Goal: Task Accomplishment & Management: Complete application form

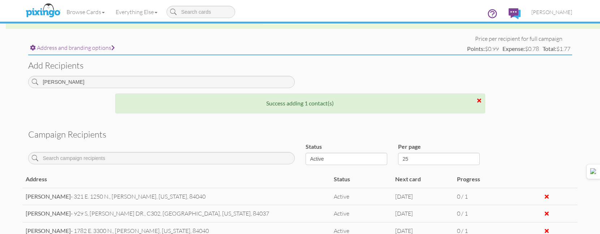
scroll to position [253, 0]
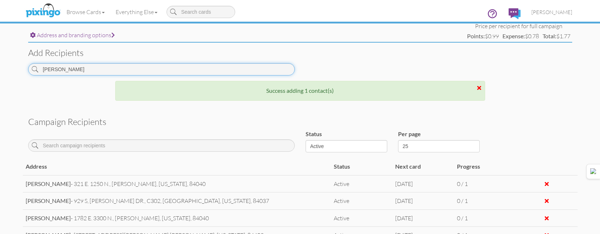
click at [184, 66] on input "[PERSON_NAME]" at bounding box center [161, 69] width 267 height 12
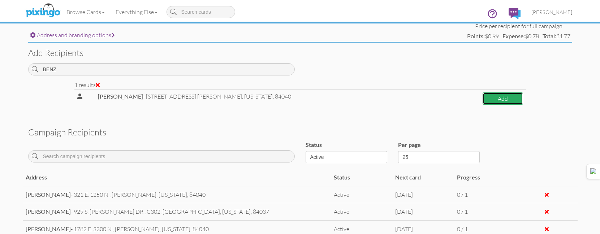
click at [503, 95] on button "Add" at bounding box center [503, 98] width 40 height 13
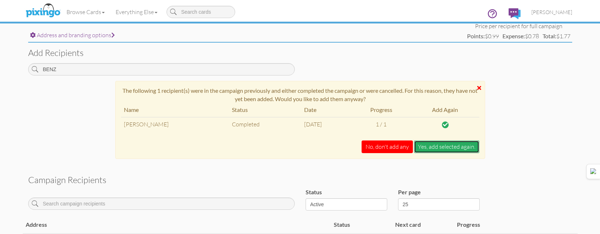
click at [439, 148] on button "Yes, add selected again." at bounding box center [446, 147] width 65 height 13
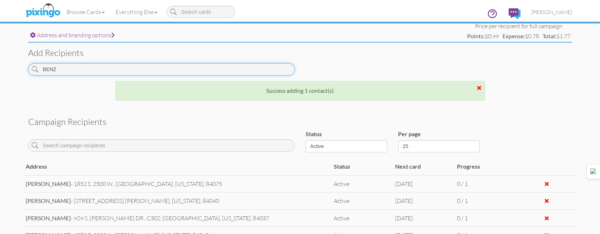
click at [263, 72] on input "BENZ" at bounding box center [161, 69] width 267 height 12
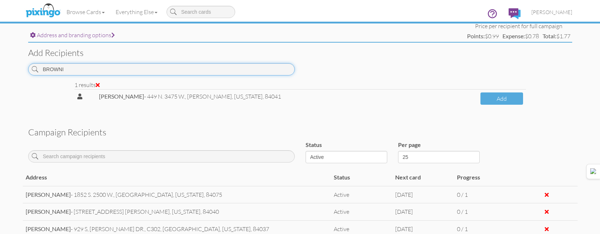
click at [279, 70] on input "BROWNI" at bounding box center [161, 69] width 267 height 12
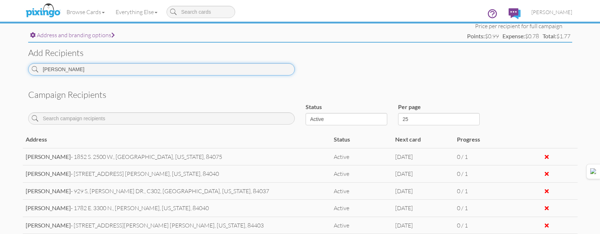
click at [218, 71] on input "[PERSON_NAME]" at bounding box center [161, 69] width 267 height 12
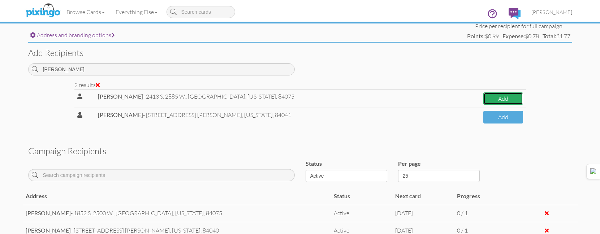
click at [483, 99] on button "Add" at bounding box center [503, 98] width 40 height 13
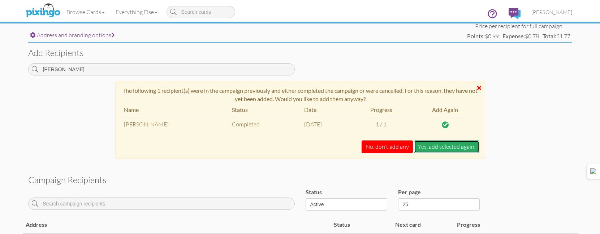
click at [439, 145] on button "Yes, add selected again." at bounding box center [446, 147] width 65 height 13
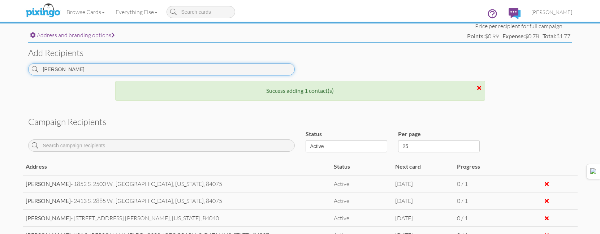
click at [280, 72] on input "[PERSON_NAME]" at bounding box center [161, 69] width 267 height 12
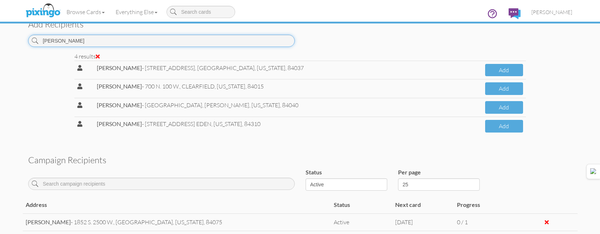
scroll to position [217, 0]
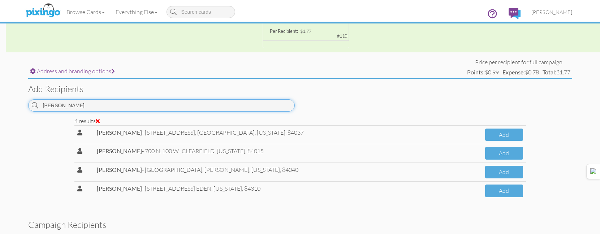
click at [143, 105] on input "[PERSON_NAME]" at bounding box center [161, 105] width 267 height 12
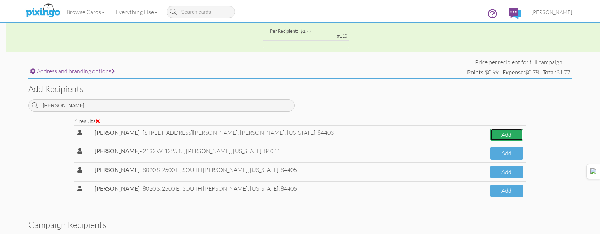
click at [503, 132] on button "Add" at bounding box center [506, 135] width 33 height 13
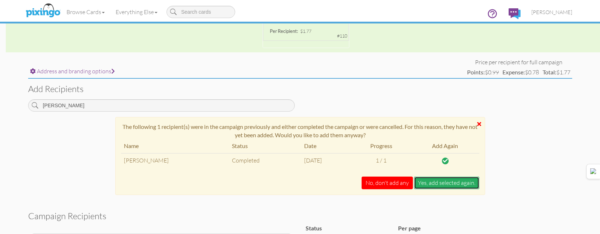
click at [441, 180] on button "Yes, add selected again." at bounding box center [446, 183] width 65 height 13
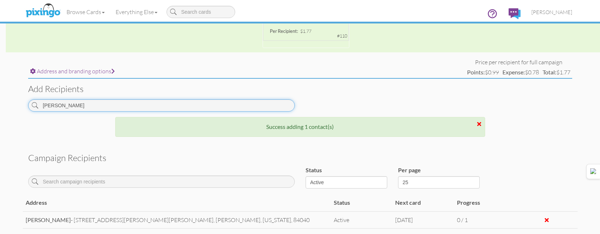
click at [285, 109] on input "[PERSON_NAME]" at bounding box center [161, 105] width 267 height 12
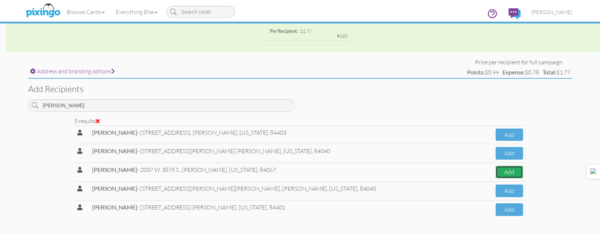
click at [498, 175] on button "Add" at bounding box center [509, 172] width 27 height 13
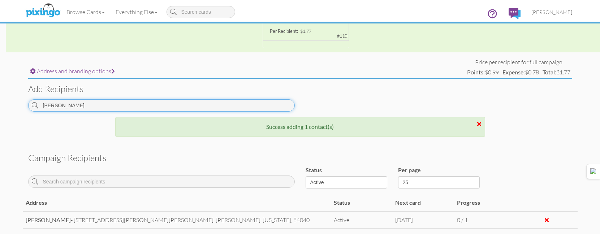
click at [270, 104] on input "[PERSON_NAME]" at bounding box center [161, 105] width 267 height 12
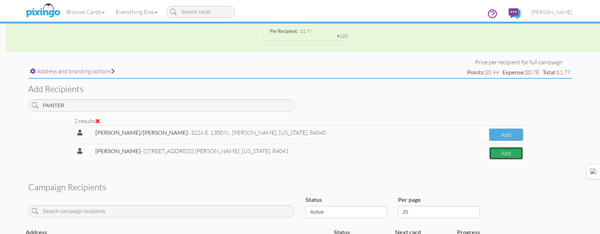
click at [519, 158] on button "Add" at bounding box center [506, 153] width 34 height 13
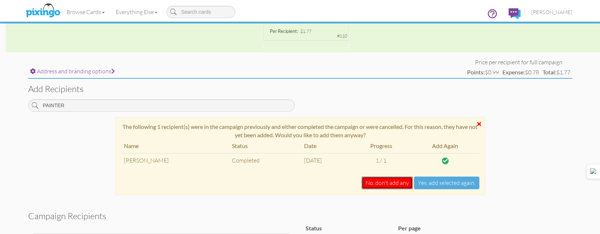
click at [385, 184] on button "No, don't add any" at bounding box center [387, 183] width 51 height 13
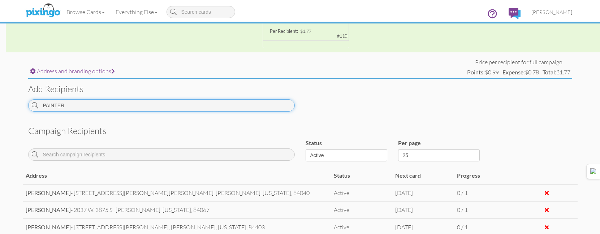
click at [246, 108] on input "PAINTER" at bounding box center [161, 105] width 267 height 12
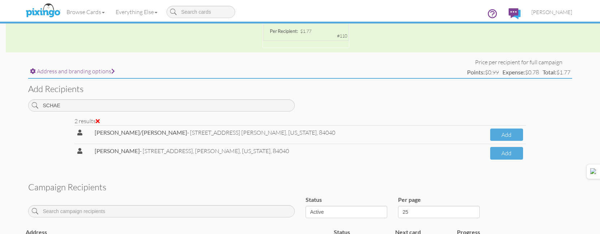
click at [249, 96] on div "Add recipients [GEOGRAPHIC_DATA]" at bounding box center [300, 98] width 555 height 38
click at [249, 97] on div "Add recipients [GEOGRAPHIC_DATA]" at bounding box center [300, 98] width 555 height 38
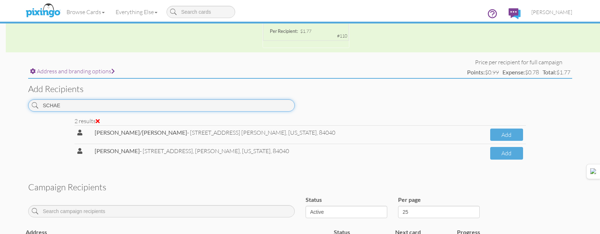
click at [248, 104] on input "SCHAE" at bounding box center [161, 105] width 267 height 12
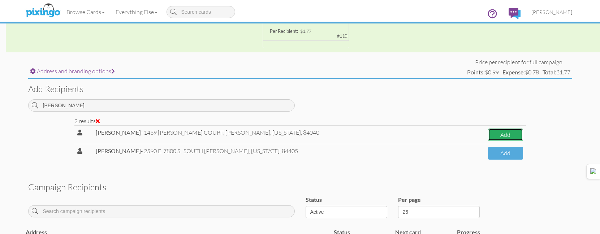
click at [492, 136] on button "Add" at bounding box center [505, 135] width 35 height 13
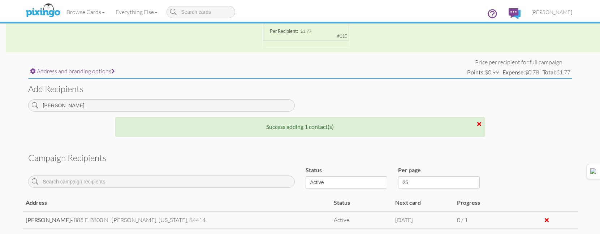
click at [268, 114] on div "[PERSON_NAME]" at bounding box center [161, 108] width 277 height 18
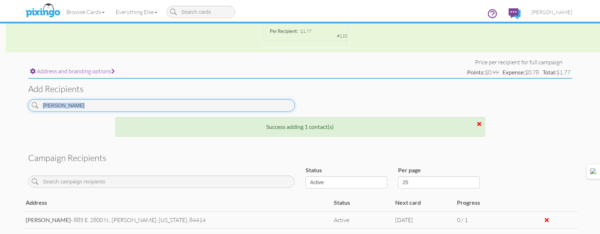
click at [271, 108] on input "[PERSON_NAME]" at bounding box center [161, 105] width 267 height 12
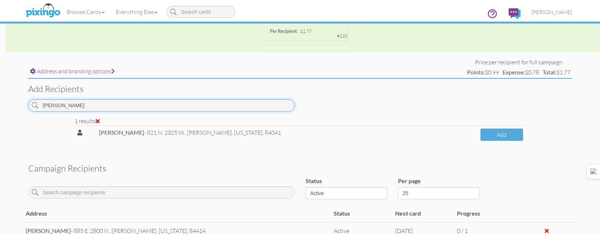
click at [272, 109] on input "[PERSON_NAME]" at bounding box center [161, 105] width 267 height 12
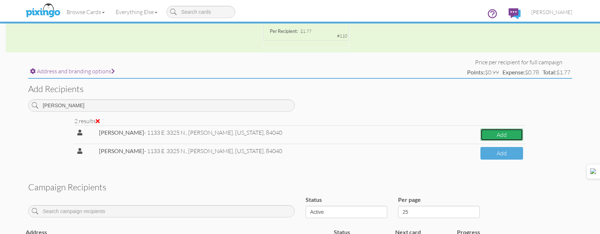
click at [481, 131] on button "Add" at bounding box center [502, 135] width 42 height 13
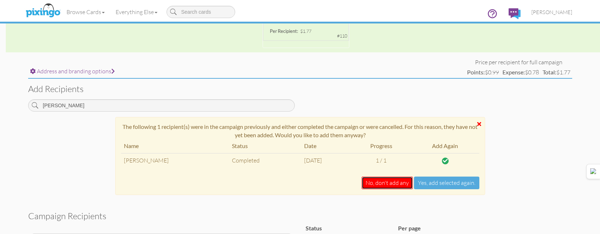
click at [392, 181] on button "No, don't add any" at bounding box center [387, 183] width 51 height 13
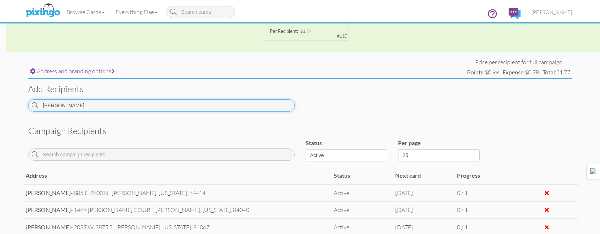
click at [241, 108] on input "[PERSON_NAME]" at bounding box center [161, 105] width 267 height 12
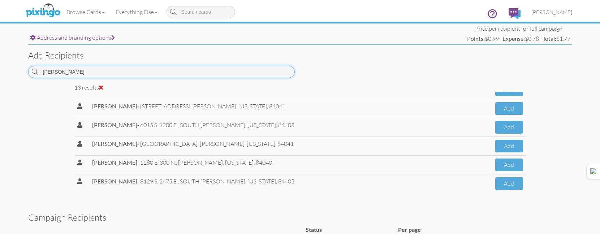
scroll to position [289, 0]
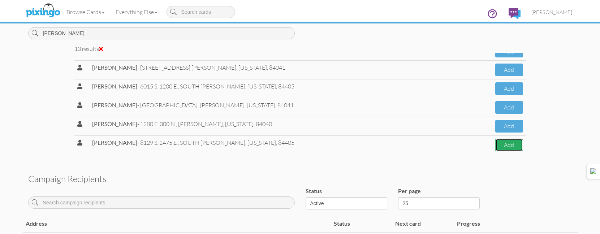
click at [495, 141] on button "Add" at bounding box center [508, 145] width 27 height 13
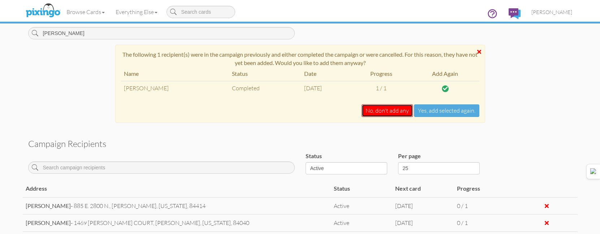
click at [379, 112] on button "No, don't add any" at bounding box center [387, 110] width 51 height 13
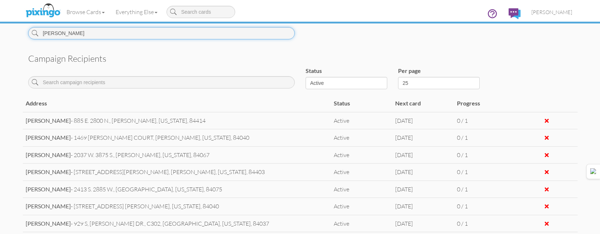
click at [251, 33] on input "[PERSON_NAME]" at bounding box center [161, 33] width 267 height 12
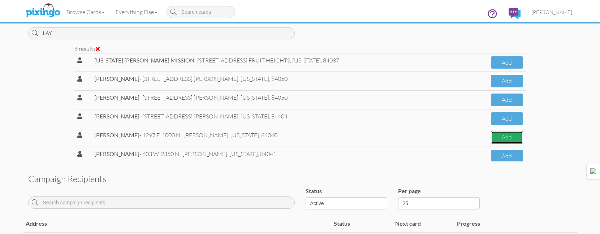
click at [492, 140] on button "Add" at bounding box center [507, 137] width 32 height 13
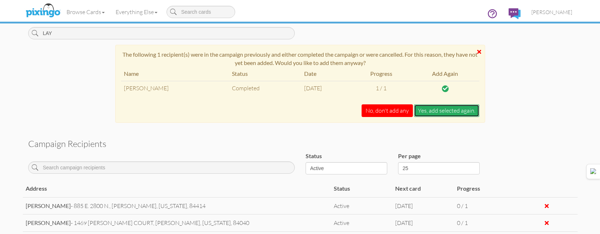
click at [450, 115] on button "Yes, add selected again." at bounding box center [446, 110] width 65 height 13
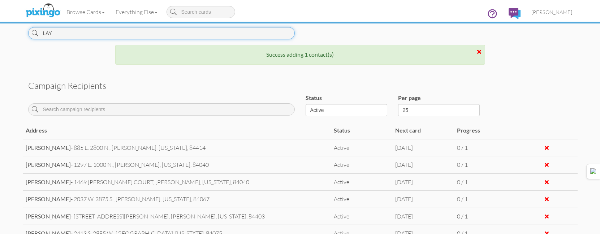
click at [240, 37] on input "LAY" at bounding box center [161, 33] width 267 height 12
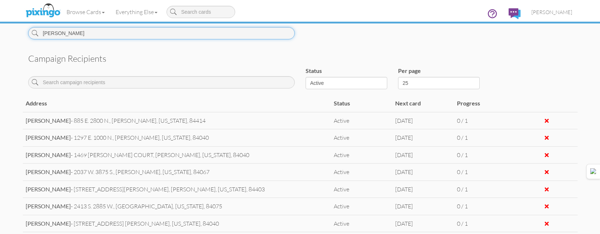
click at [182, 35] on input "[PERSON_NAME]" at bounding box center [161, 33] width 267 height 12
click at [175, 33] on input "BODIL" at bounding box center [161, 33] width 267 height 12
click at [169, 29] on input "TERKE" at bounding box center [161, 33] width 267 height 12
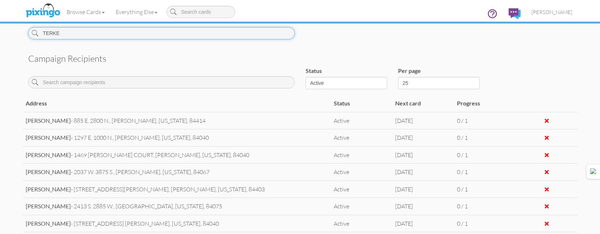
click at [169, 29] on input "TERKE" at bounding box center [161, 33] width 267 height 12
type input "BODILY"
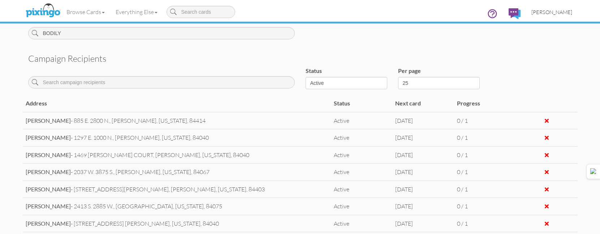
click at [560, 16] on link "[PERSON_NAME]" at bounding box center [552, 12] width 52 height 18
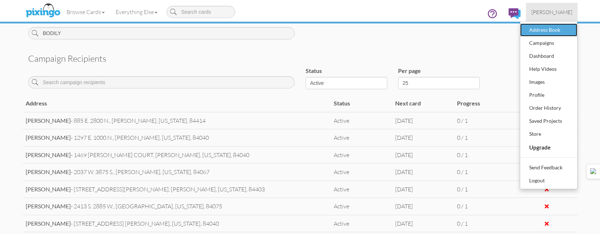
click at [553, 29] on div "Address Book" at bounding box center [548, 30] width 43 height 11
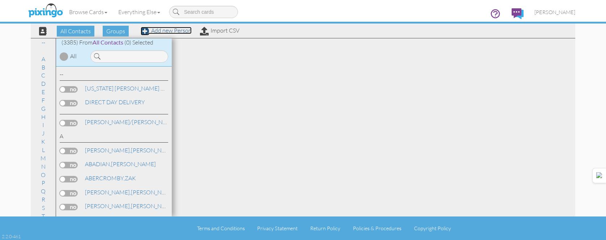
click at [162, 31] on link "Add new Person" at bounding box center [166, 30] width 51 height 7
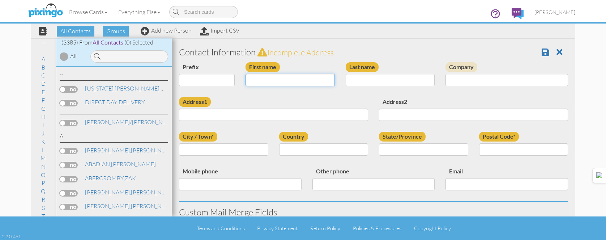
drag, startPoint x: 281, startPoint y: 77, endPoint x: 301, endPoint y: 3, distance: 76.7
click at [281, 78] on input "First name" at bounding box center [289, 80] width 89 height 12
type input "[PERSON_NAME]"
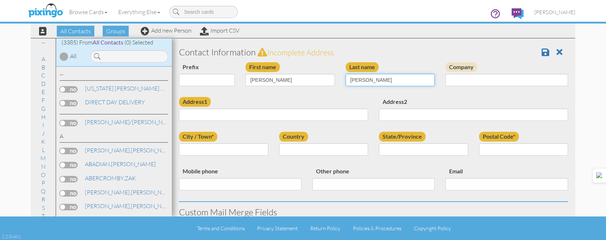
type input "[PERSON_NAME]"
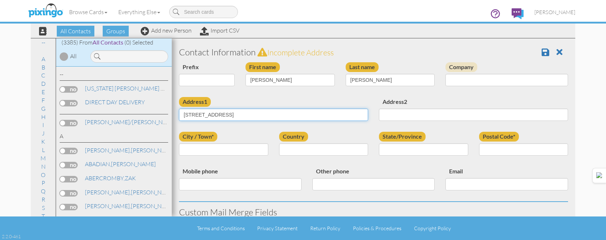
type input "444 STATE STREET"
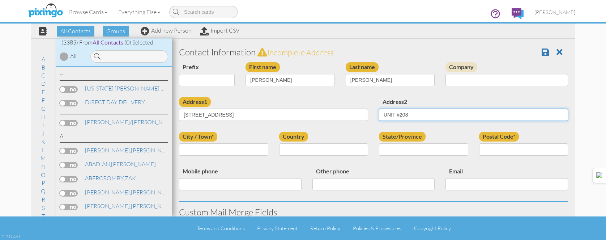
type input "UNIT #208"
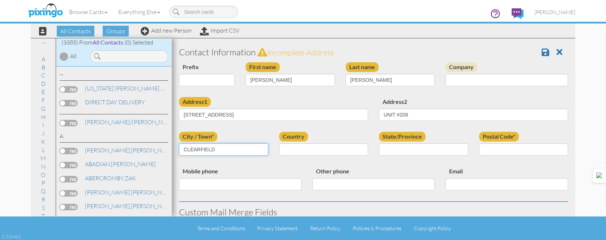
type input "CLEARFIELD"
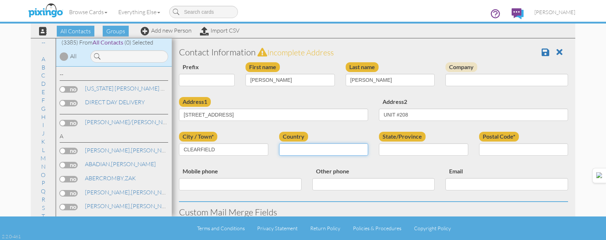
select select "object:27988"
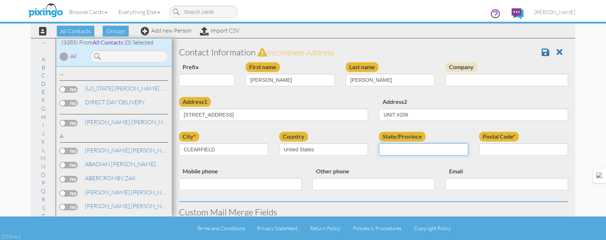
select select "object:28287"
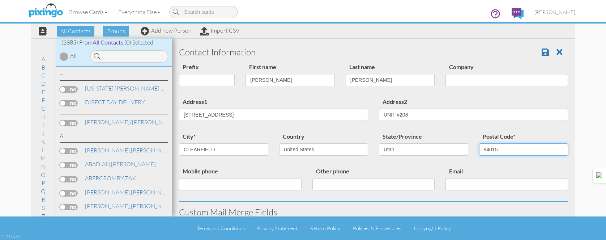
type input "84015"
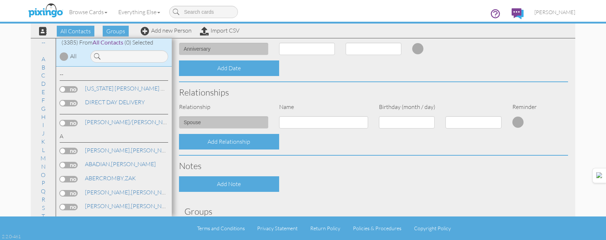
scroll to position [289, 0]
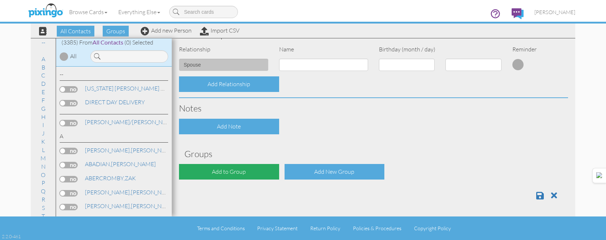
click at [240, 170] on div "Add to Group" at bounding box center [229, 172] width 100 height 16
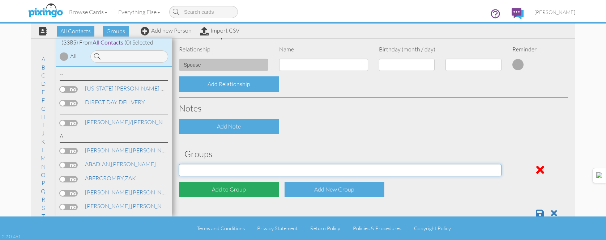
click at [240, 170] on select "[DATE] [DATE] [DATE] [DATE] [DATE] [DATE] [DATE] [DATE] [DATE] [DATE] [DATE] [D…" at bounding box center [340, 170] width 322 height 12
select select "object:28298"
click at [179, 164] on select "[DATE] [DATE] [DATE] [DATE] [DATE] [DATE] [DATE] [DATE] [DATE] [DATE] [DATE] [D…" at bounding box center [340, 170] width 322 height 12
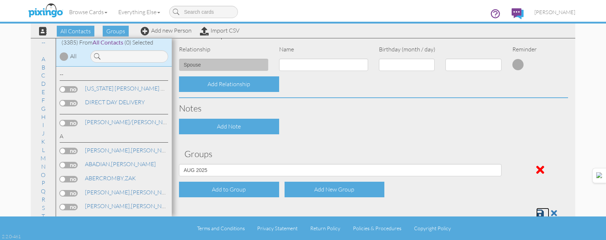
scroll to position [291, 0]
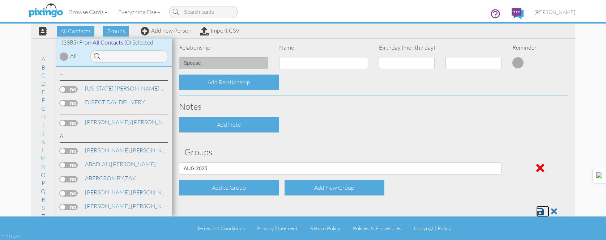
click at [541, 207] on link at bounding box center [542, 211] width 13 height 11
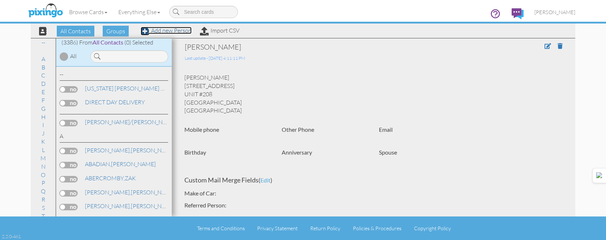
click at [177, 30] on link "Add new Person" at bounding box center [166, 30] width 51 height 7
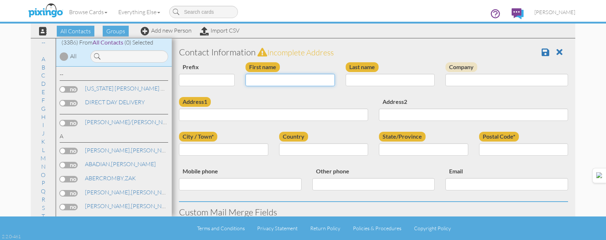
click at [314, 81] on input "First name" at bounding box center [289, 80] width 89 height 12
type input "[PERSON_NAME]"
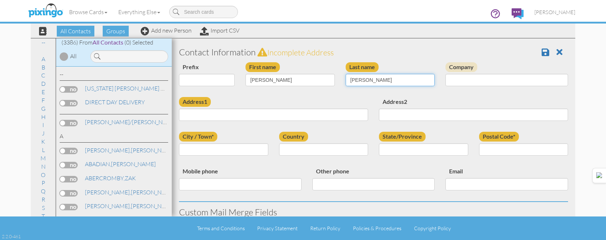
type input "[PERSON_NAME]"
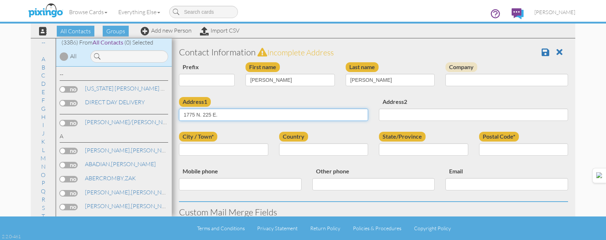
type input "1775 N. 225 E."
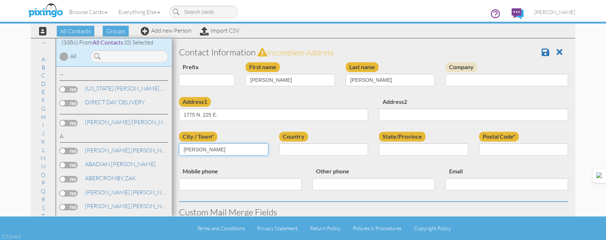
type input "LAYTON"
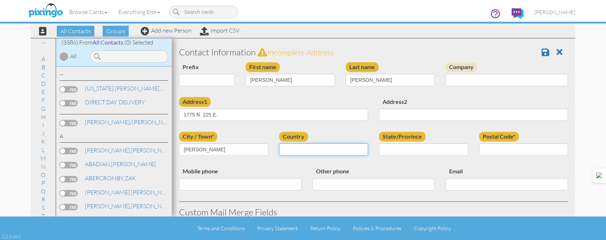
select select "object:10520"
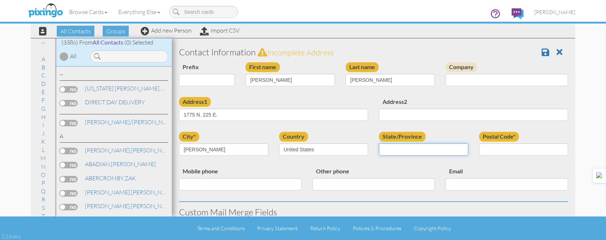
select select "object:10819"
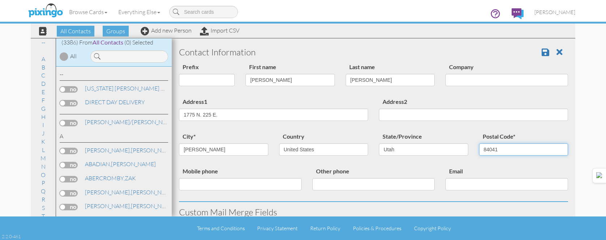
type input "84041"
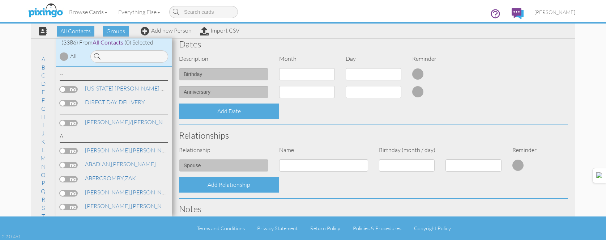
scroll to position [289, 0]
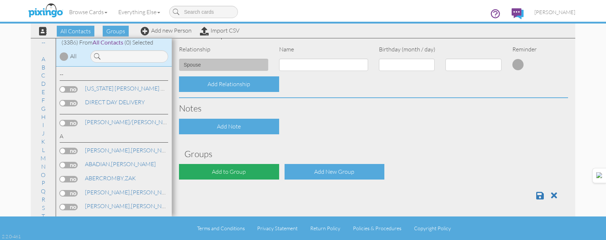
click at [257, 171] on div "Add to Group" at bounding box center [229, 172] width 100 height 16
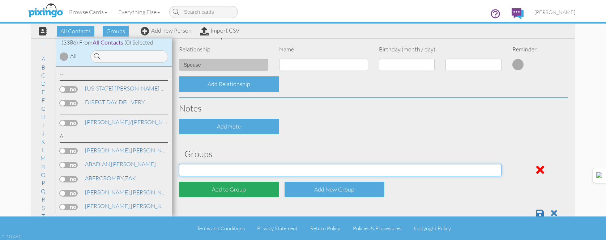
click at [254, 171] on select "[DATE] [DATE] [DATE] [DATE] [DATE] [DATE] [DATE] [DATE] [DATE] [DATE] [DATE] [D…" at bounding box center [340, 170] width 322 height 12
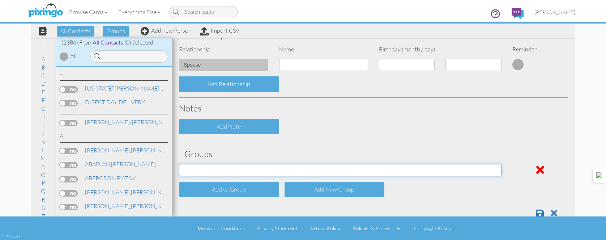
select select "object:10834"
click at [179, 164] on select "[DATE] [DATE] [DATE] [DATE] [DATE] [DATE] [DATE] [DATE] [DATE] [DATE] [DATE] [D…" at bounding box center [340, 170] width 322 height 12
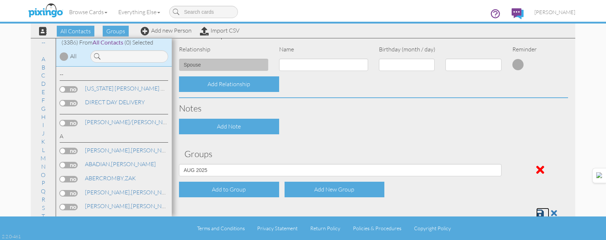
scroll to position [291, 0]
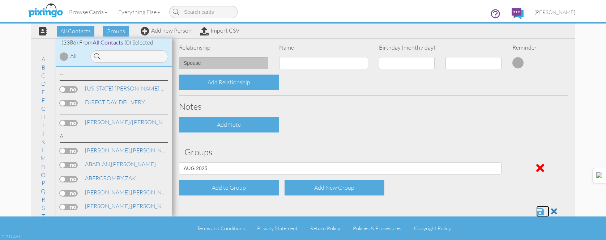
click at [536, 209] on span at bounding box center [540, 211] width 8 height 9
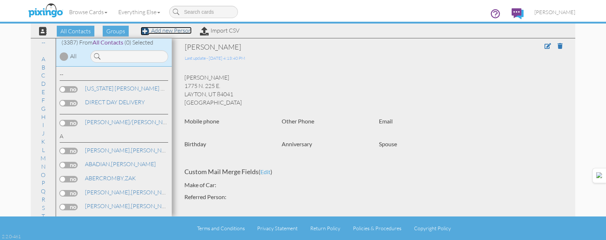
click at [175, 32] on link "Add new Person" at bounding box center [166, 30] width 51 height 7
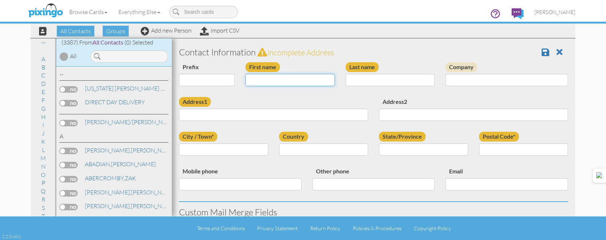
click at [272, 80] on input "First name" at bounding box center [289, 80] width 89 height 12
type input "[PERSON_NAME]"
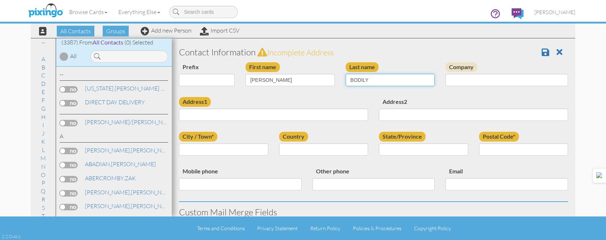
type input "BODILY"
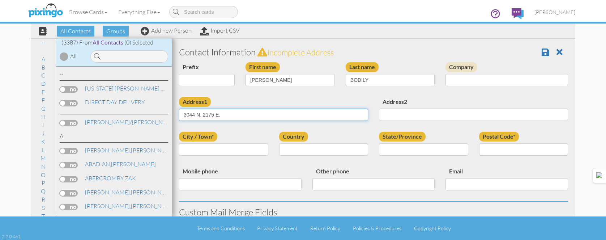
type input "3044 N. 2175 E."
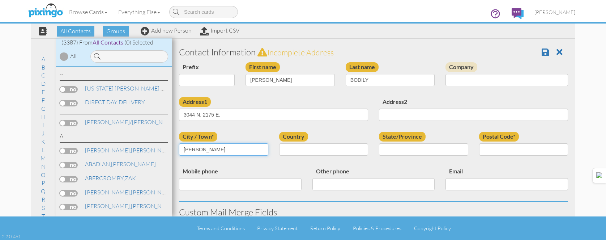
type input "LAYTON"
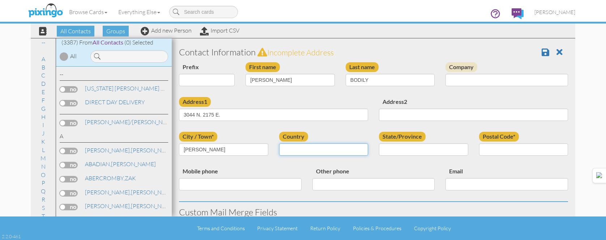
select select "object:10522"
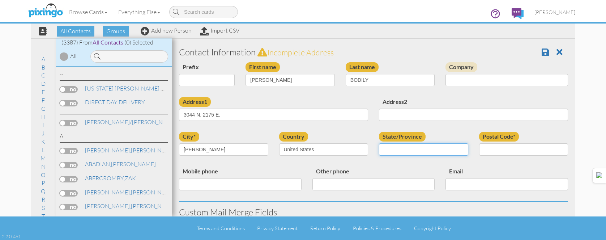
select select "object:10821"
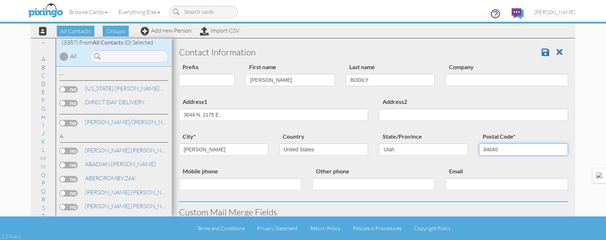
type input "84040"
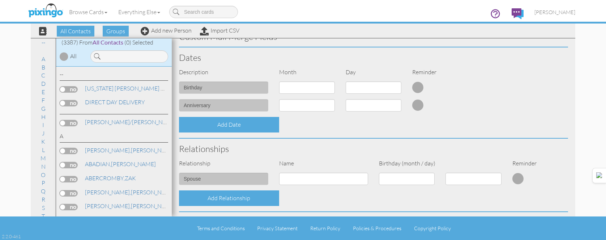
scroll to position [289, 0]
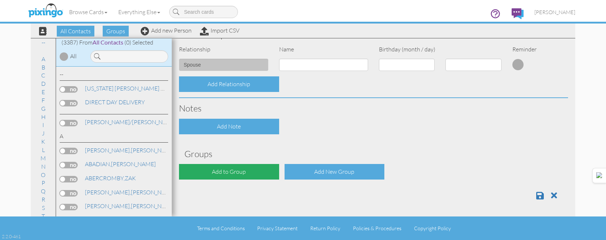
click at [248, 175] on div "Add to Group" at bounding box center [229, 172] width 100 height 16
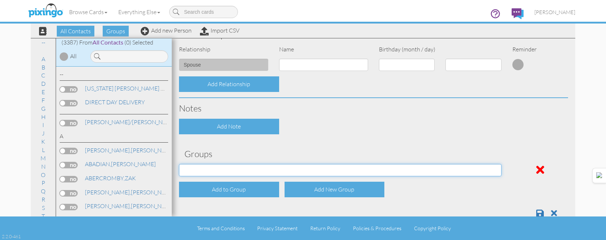
click at [252, 170] on select "[DATE] [DATE] [DATE] [DATE] [DATE] [DATE] [DATE] [DATE] [DATE] [DATE] [DATE] [D…" at bounding box center [340, 170] width 322 height 12
select select "object:10836"
click at [179, 164] on select "[DATE] [DATE] [DATE] [DATE] [DATE] [DATE] [DATE] [DATE] [DATE] [DATE] [DATE] [D…" at bounding box center [340, 170] width 322 height 12
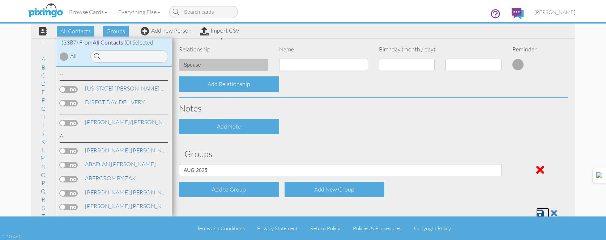
scroll to position [291, 0]
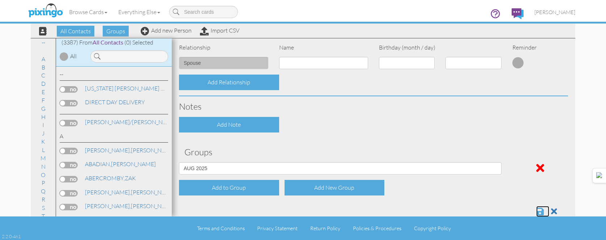
click at [536, 211] on span at bounding box center [540, 211] width 8 height 9
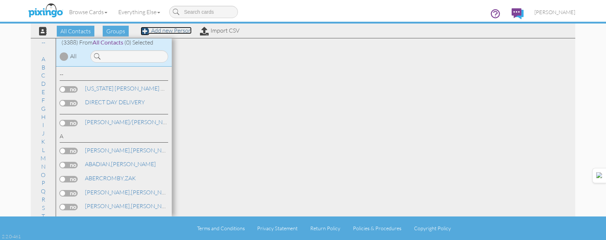
click at [179, 29] on link "Add new Person" at bounding box center [166, 30] width 51 height 7
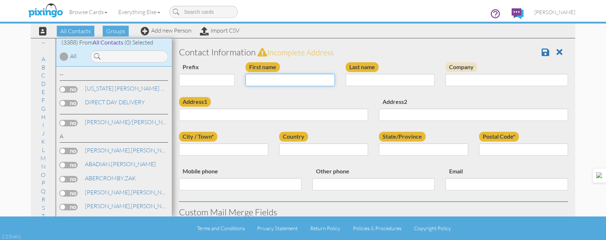
click at [303, 77] on input "First name" at bounding box center [289, 80] width 89 height 12
type input "[PERSON_NAME]"
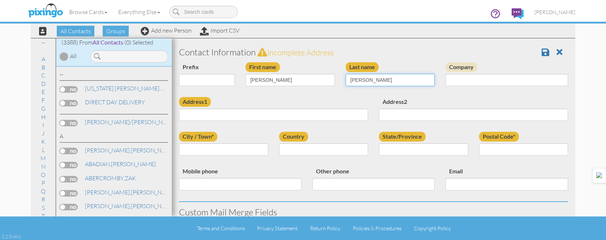
type input "TERKELSON"
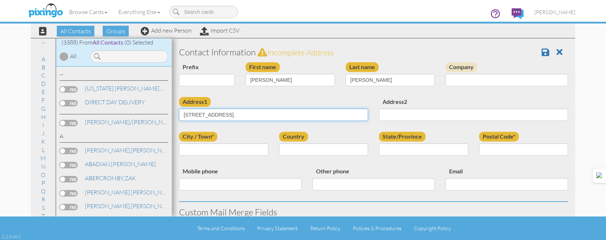
type input "1227 GRANT AVE."
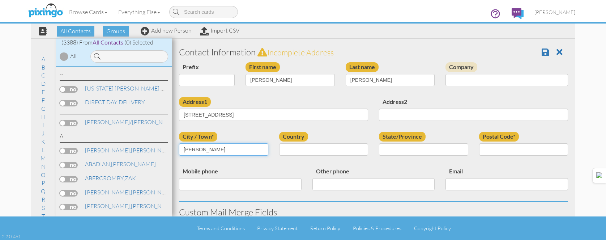
type input "OGDEN"
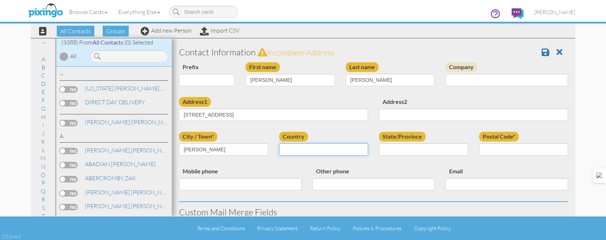
select select "object:10504"
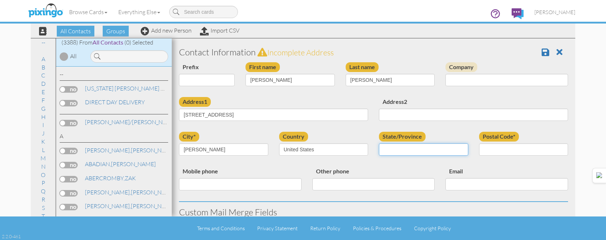
select select "object:10803"
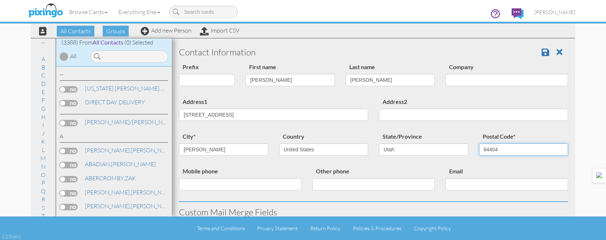
type input "84404"
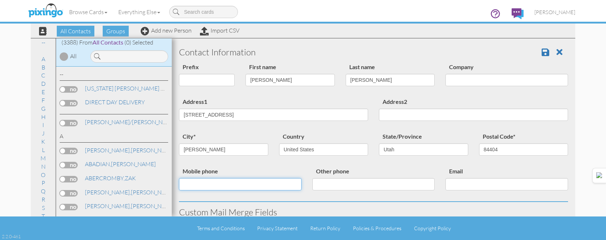
scroll to position [289, 0]
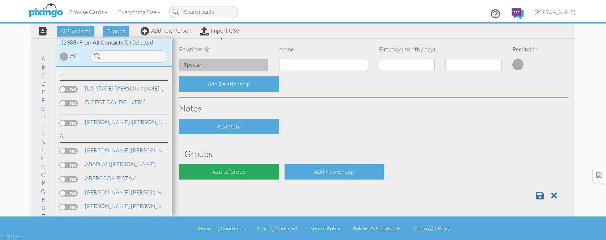
click at [240, 168] on div "Add to Group" at bounding box center [229, 172] width 100 height 16
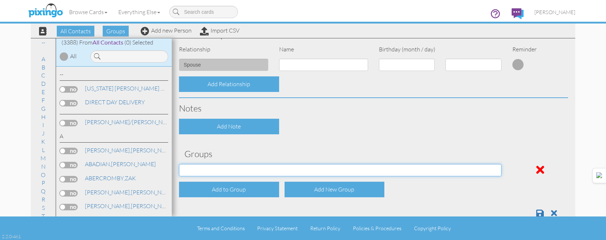
click at [235, 166] on select "[DATE] [DATE] [DATE] [DATE] [DATE] [DATE] [DATE] [DATE] [DATE] [DATE] [DATE] [D…" at bounding box center [340, 170] width 322 height 12
select select "object:10818"
click at [179, 164] on select "[DATE] [DATE] [DATE] [DATE] [DATE] [DATE] [DATE] [DATE] [DATE] [DATE] [DATE] [D…" at bounding box center [340, 170] width 322 height 12
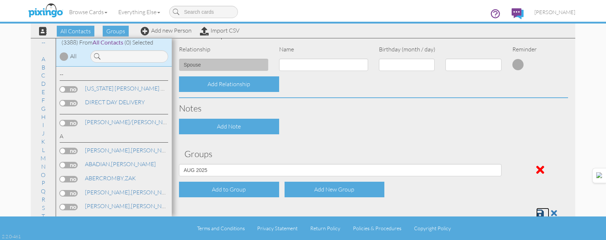
scroll to position [291, 0]
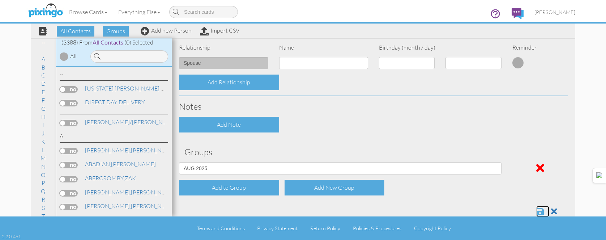
click at [536, 210] on span at bounding box center [540, 211] width 8 height 9
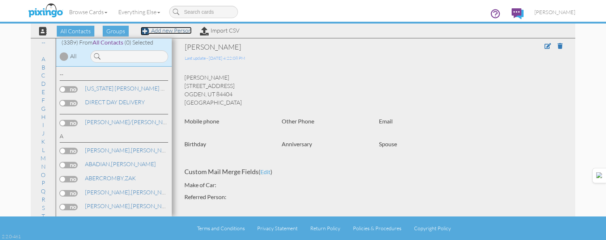
click at [173, 30] on link "Add new Person" at bounding box center [166, 30] width 51 height 7
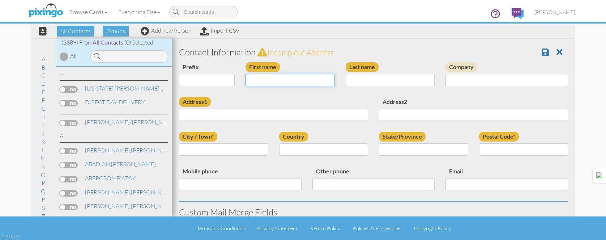
click at [301, 76] on input "First name" at bounding box center [289, 80] width 89 height 12
type input "[PERSON_NAME]"
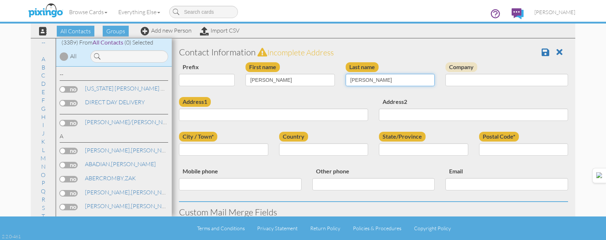
type input "[PERSON_NAME]"
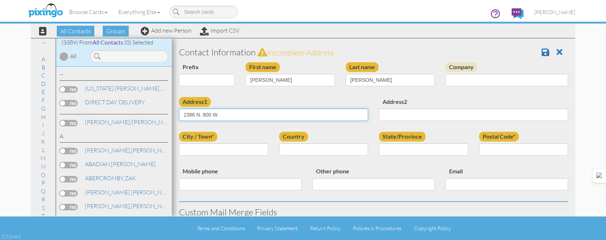
type input "2386 N. 800 W."
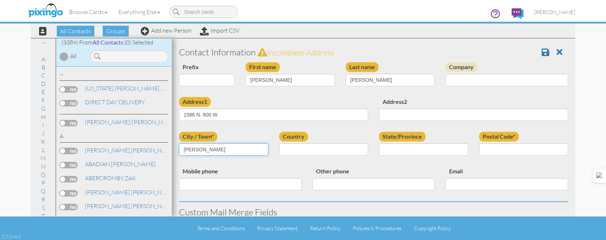
type input "LAYTON"
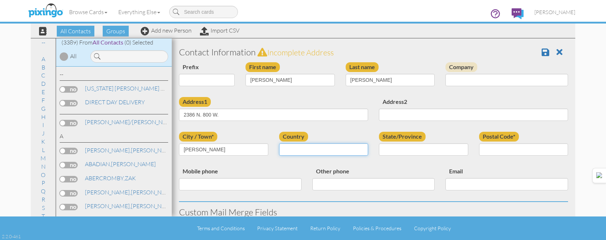
select select "object:10528"
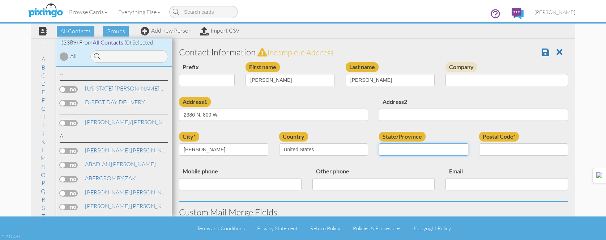
select select "object:10827"
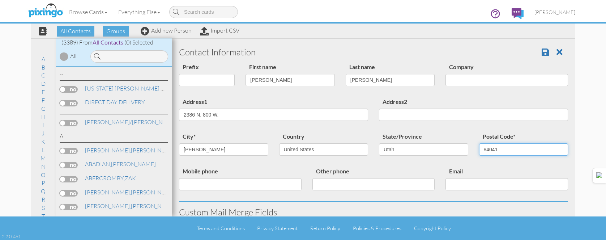
type input "84041"
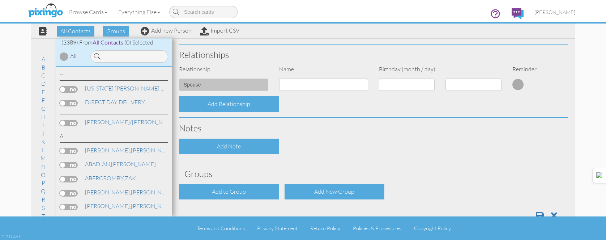
scroll to position [289, 0]
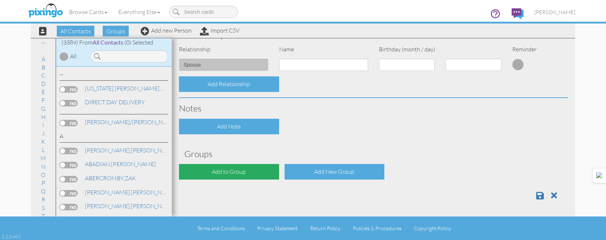
click at [241, 176] on div "Add to Group" at bounding box center [229, 172] width 100 height 16
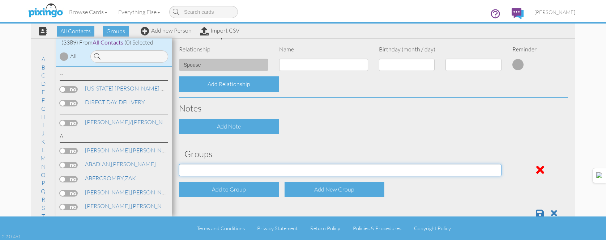
click at [242, 169] on select "[DATE] [DATE] [DATE] [DATE] [DATE] [DATE] [DATE] [DATE] [DATE] [DATE] [DATE] [D…" at bounding box center [340, 170] width 322 height 12
select select "object:10842"
click at [179, 164] on select "[DATE] [DATE] [DATE] [DATE] [DATE] [DATE] [DATE] [DATE] [DATE] [DATE] [DATE] [D…" at bounding box center [340, 170] width 322 height 12
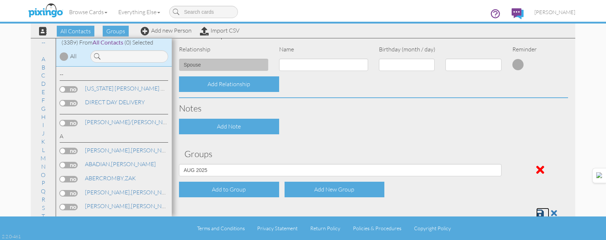
scroll to position [291, 0]
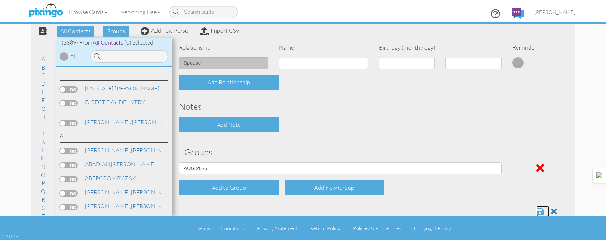
click at [537, 208] on span at bounding box center [540, 211] width 8 height 9
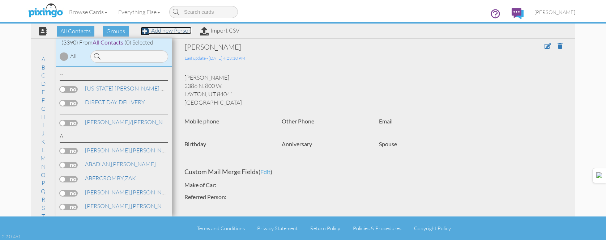
click at [159, 32] on link "Add new Person" at bounding box center [166, 30] width 51 height 7
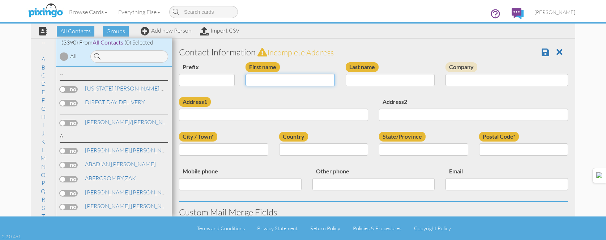
click at [285, 86] on input "First name" at bounding box center [289, 80] width 89 height 12
type input "[PERSON_NAME]"
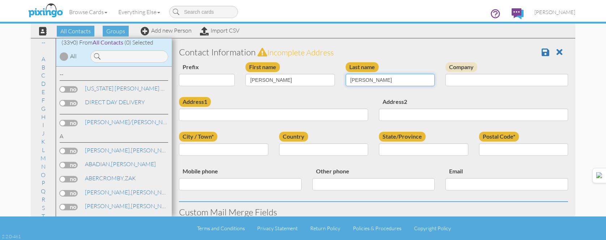
type input "LANDES"
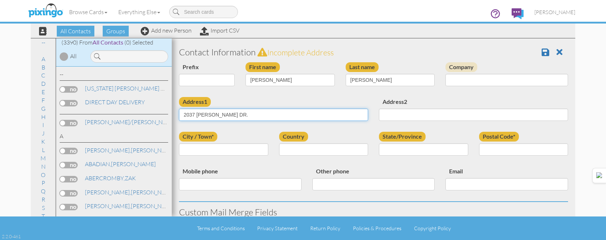
type input "2037 DEMETRO DR."
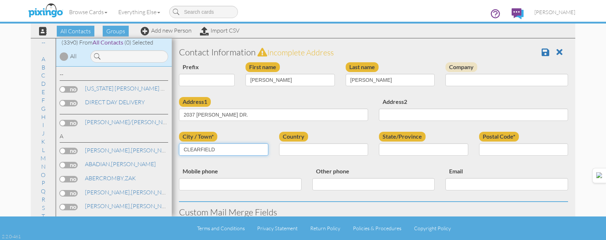
type input "CLEARFIELD"
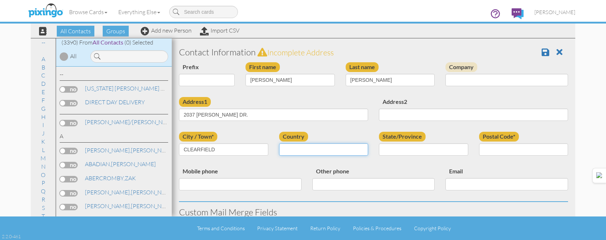
select select "object:10531"
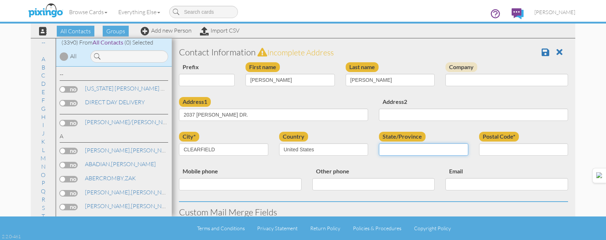
select select "object:10830"
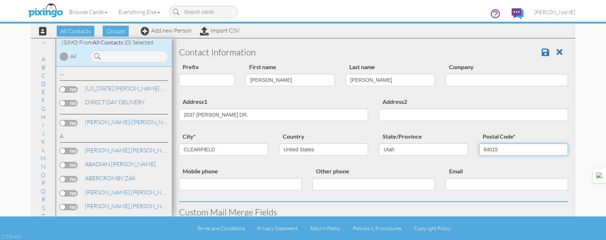
type input "84015"
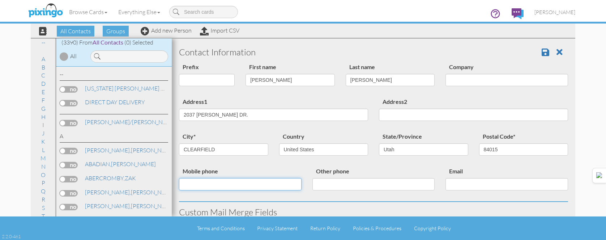
scroll to position [289, 0]
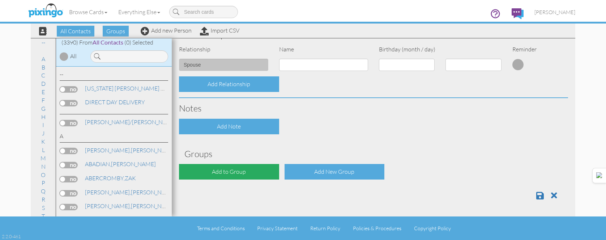
click at [225, 169] on div "Add to Group" at bounding box center [229, 172] width 100 height 16
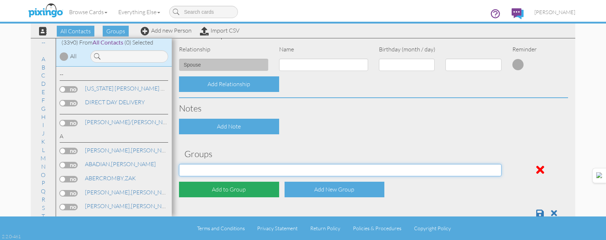
click at [225, 170] on select "[DATE] [DATE] [DATE] [DATE] [DATE] [DATE] [DATE] [DATE] [DATE] [DATE] [DATE] [D…" at bounding box center [340, 170] width 322 height 12
select select "object:10845"
click at [179, 164] on select "APRIL 2022 APRIL 2023 APRIL 2024 APRIL 2025 AUG 2023 AUG 2024 AUG 2025 AUGUST 2…" at bounding box center [340, 170] width 322 height 12
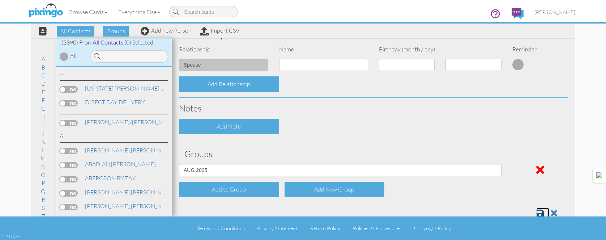
scroll to position [291, 0]
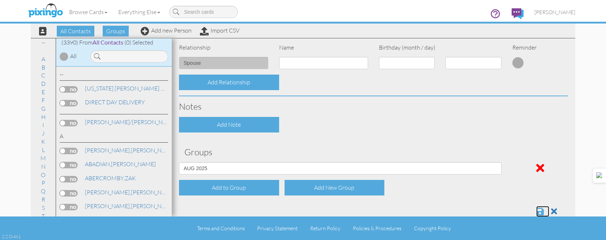
click at [536, 214] on span at bounding box center [540, 211] width 8 height 9
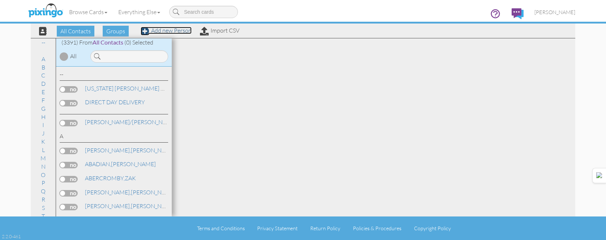
click at [180, 29] on link "Add new Person" at bounding box center [166, 30] width 51 height 7
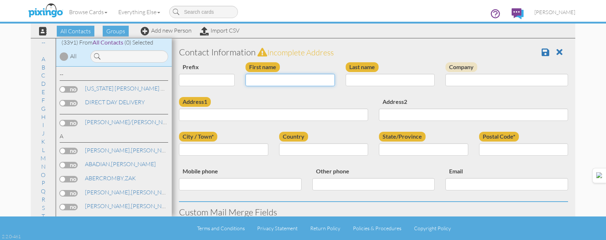
click at [295, 75] on input "First name" at bounding box center [289, 80] width 89 height 12
type input "[PERSON_NAME]"
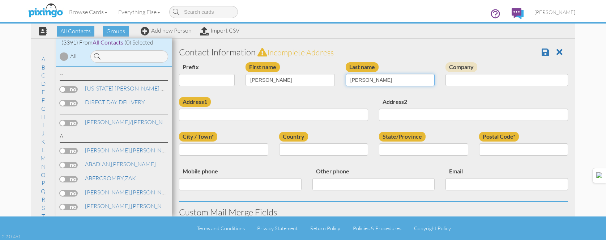
type input "SCHAELLING"
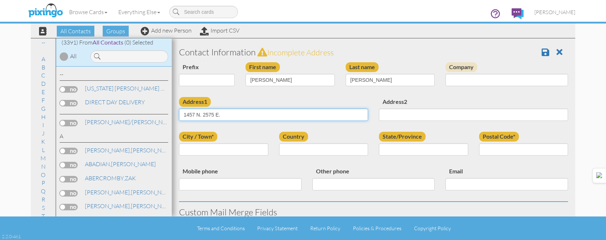
type input "1457 N. 2575 E."
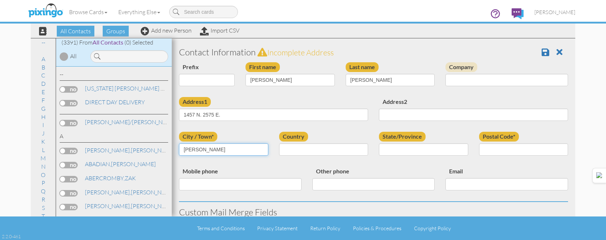
type input "LAYTON"
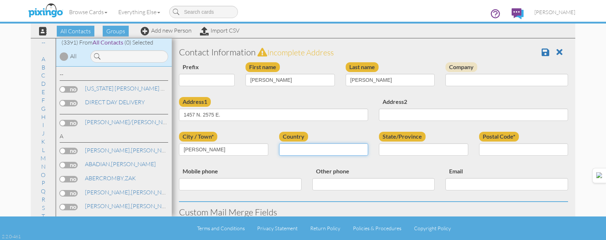
select select "object:10513"
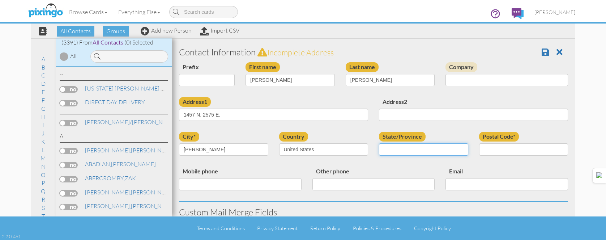
select select "object:10812"
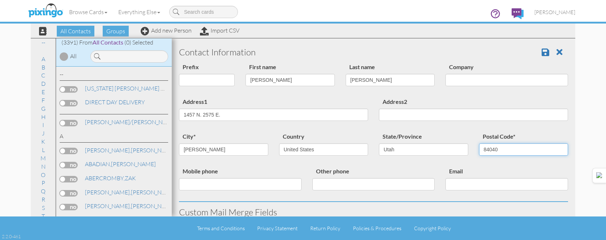
type input "84040"
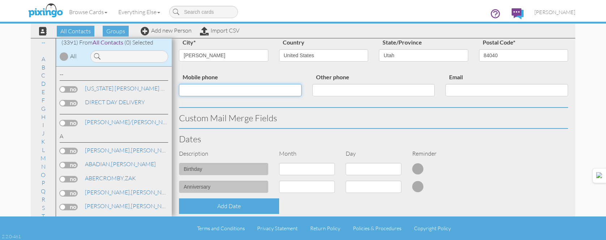
scroll to position [289, 0]
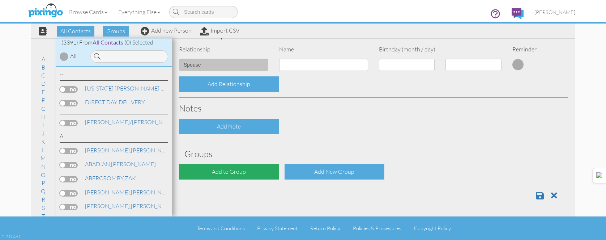
click at [237, 172] on div "Add to Group" at bounding box center [229, 172] width 100 height 16
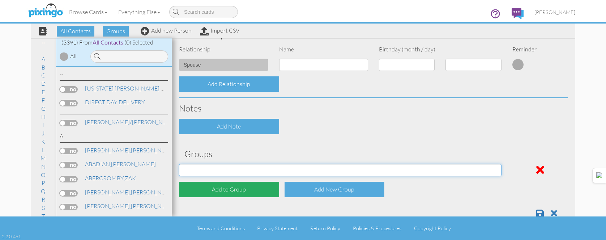
click at [237, 173] on select "APRIL 2022 APRIL 2023 APRIL 2024 APRIL 2025 AUG 2023 AUG 2024 AUG 2025 AUGUST 2…" at bounding box center [340, 170] width 322 height 12
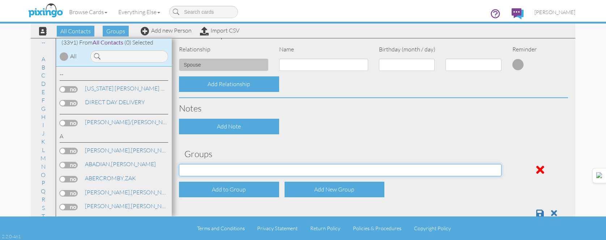
select select "object:10827"
click at [179, 164] on select "APRIL 2022 APRIL 2023 APRIL 2024 APRIL 2025 AUG 2023 AUG 2024 AUG 2025 AUGUST 2…" at bounding box center [340, 170] width 322 height 12
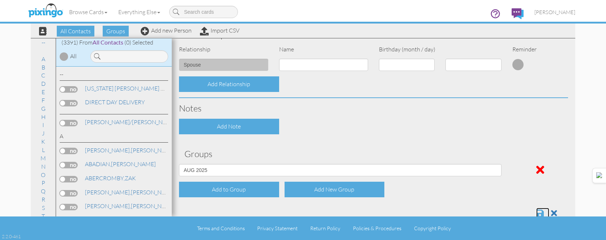
click at [536, 211] on span at bounding box center [540, 212] width 8 height 9
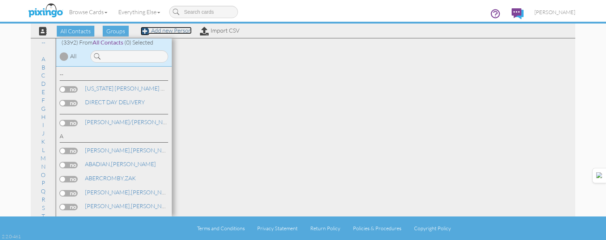
click at [175, 31] on link "Add new Person" at bounding box center [166, 30] width 51 height 7
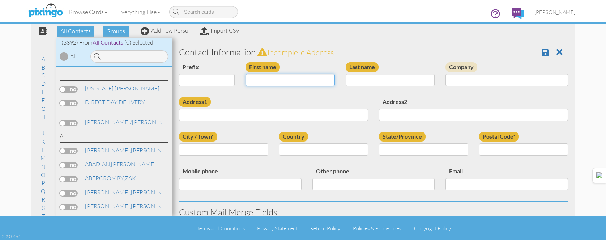
click at [271, 80] on input "First name" at bounding box center [289, 80] width 89 height 12
type input "[PERSON_NAME]"
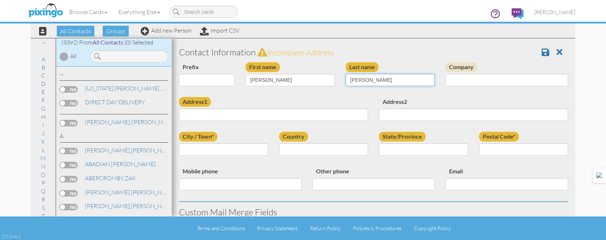
type input "CHAPPELL"
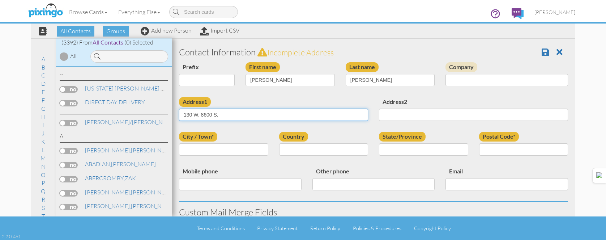
type input "130 W. 8600 S."
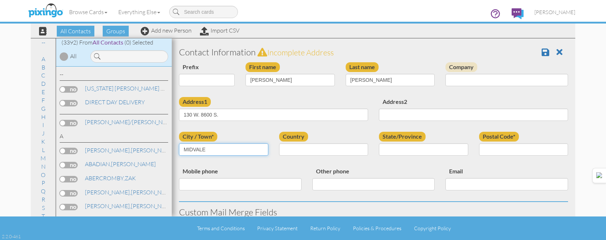
type input "MIDVALE"
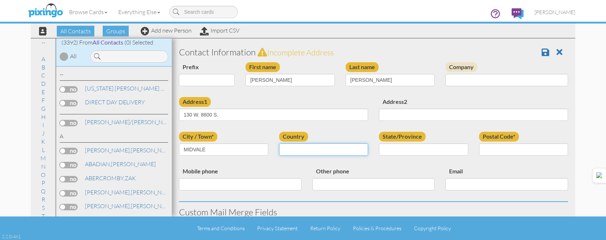
select select "object:10516"
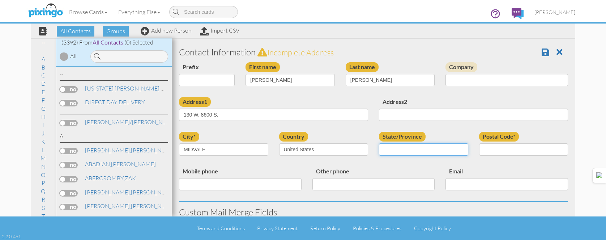
select select "object:10815"
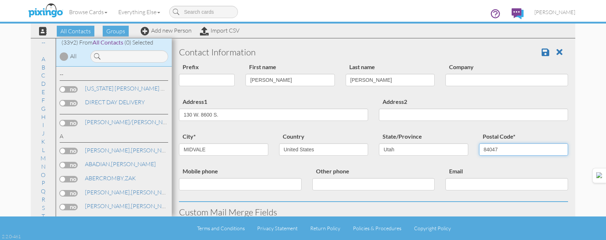
type input "84047"
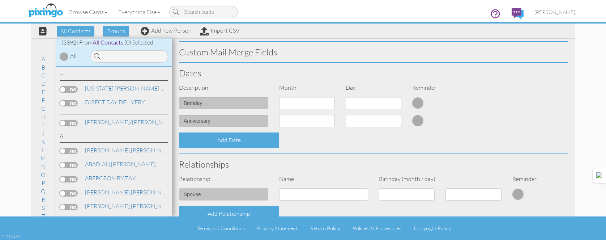
scroll to position [289, 0]
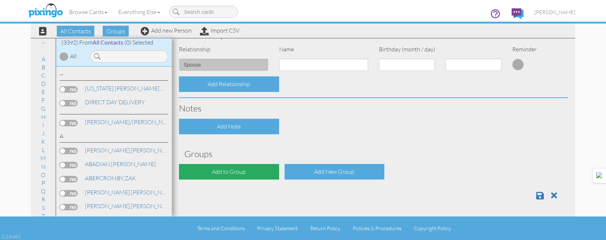
click at [241, 167] on div "Add to Group" at bounding box center [229, 172] width 100 height 16
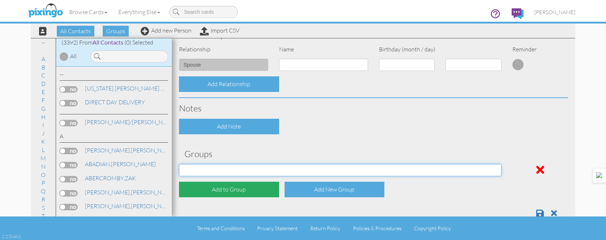
click at [241, 167] on select "APRIL 2022 APRIL 2023 APRIL 2024 APRIL 2025 AUG 2023 AUG 2024 AUG 2025 AUGUST 2…" at bounding box center [340, 170] width 322 height 12
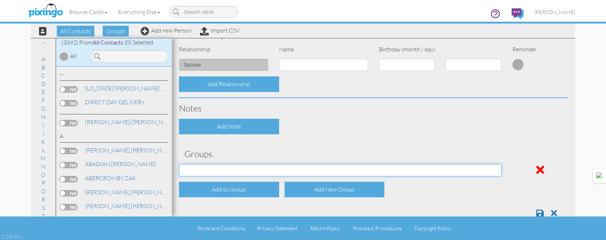
select select "object:10830"
click at [179, 164] on select "APRIL 2022 APRIL 2023 APRIL 2024 APRIL 2025 AUG 2023 AUG 2024 AUG 2025 AUGUST 2…" at bounding box center [340, 170] width 322 height 12
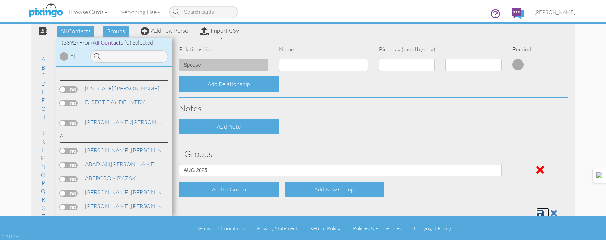
scroll to position [291, 0]
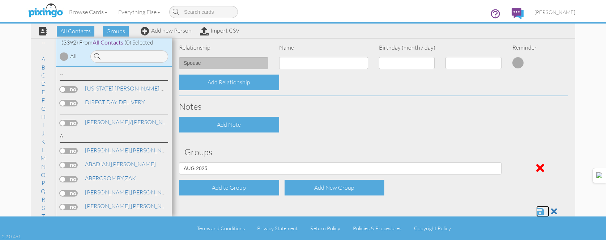
click at [536, 207] on span at bounding box center [540, 211] width 8 height 9
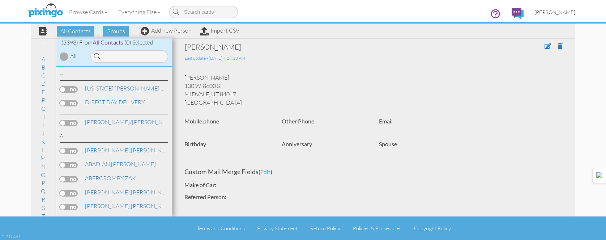
click at [560, 16] on link "[PERSON_NAME]" at bounding box center [555, 12] width 52 height 18
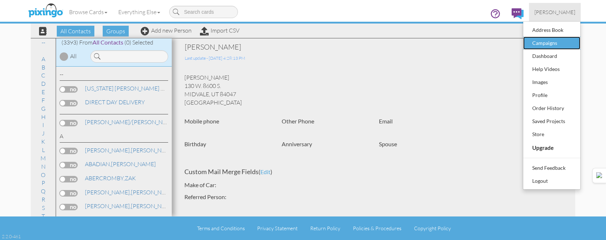
click at [553, 47] on div "Campaigns" at bounding box center [551, 43] width 43 height 11
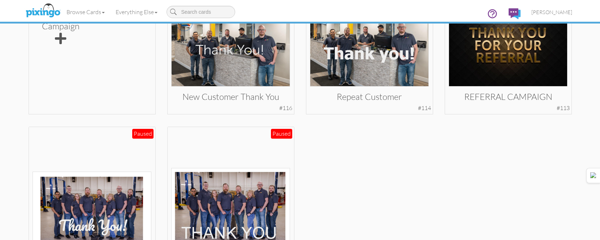
scroll to position [260, 0]
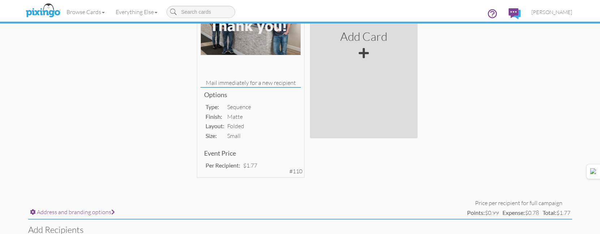
scroll to position [142, 0]
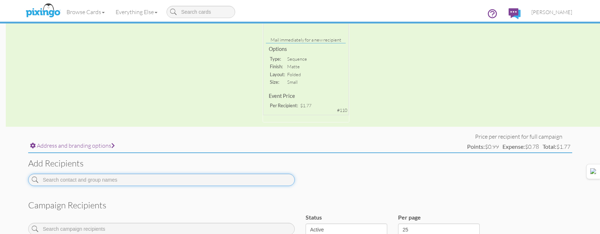
click at [207, 179] on input at bounding box center [161, 180] width 267 height 12
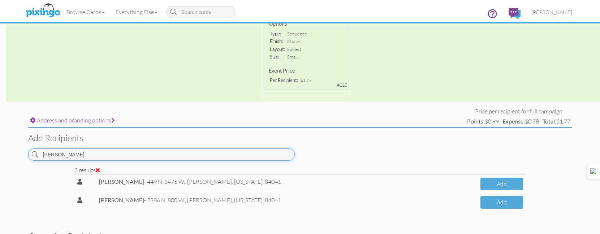
scroll to position [178, 0]
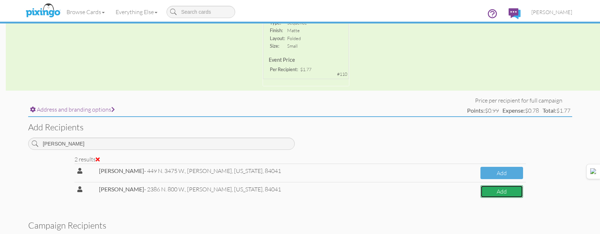
click at [487, 197] on button "Add" at bounding box center [502, 191] width 43 height 13
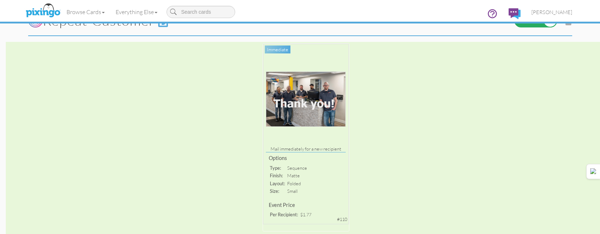
scroll to position [145, 0]
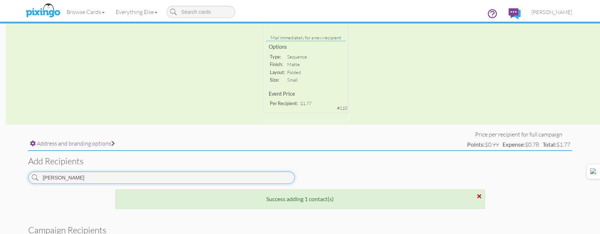
click at [188, 175] on input "[PERSON_NAME]" at bounding box center [161, 178] width 267 height 12
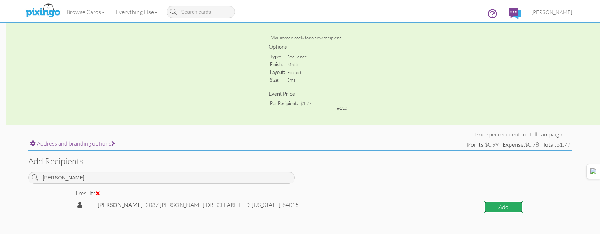
click at [504, 208] on button "Add" at bounding box center [503, 207] width 39 height 13
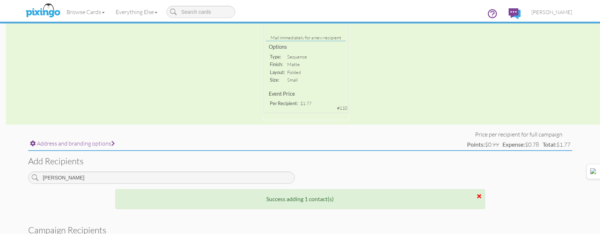
click at [202, 185] on div "[PERSON_NAME]" at bounding box center [161, 181] width 277 height 18
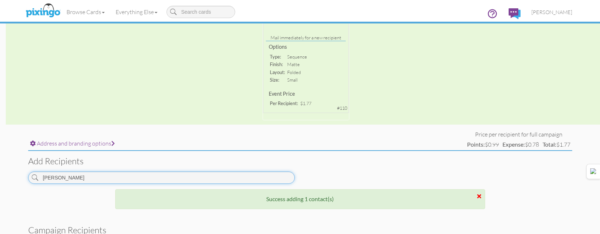
click at [208, 178] on input "[PERSON_NAME]" at bounding box center [161, 178] width 267 height 12
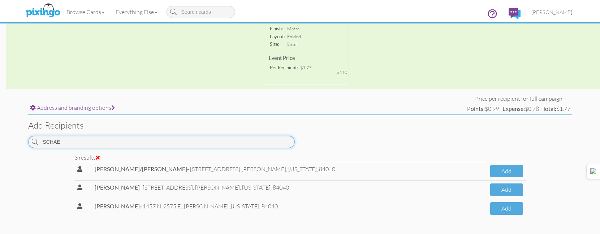
scroll to position [181, 0]
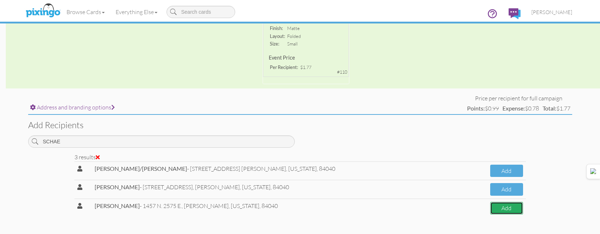
click at [509, 207] on button "Add" at bounding box center [506, 208] width 33 height 13
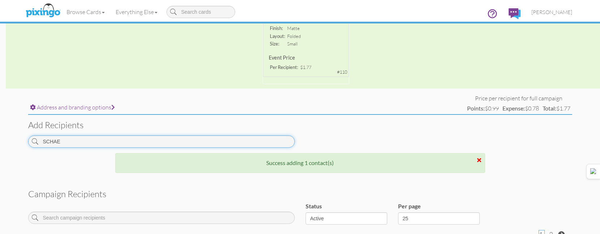
click at [257, 142] on input "SCHAE" at bounding box center [161, 141] width 267 height 12
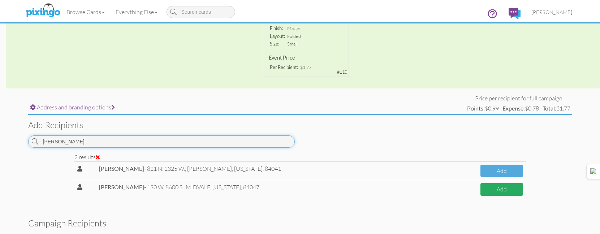
type input "[PERSON_NAME]"
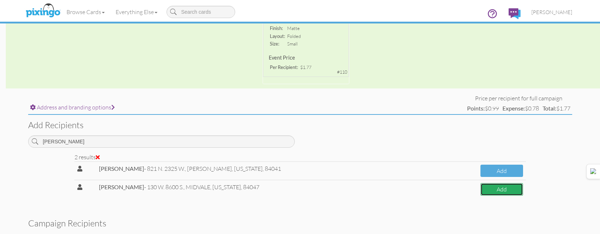
click at [504, 191] on button "Add" at bounding box center [502, 189] width 43 height 13
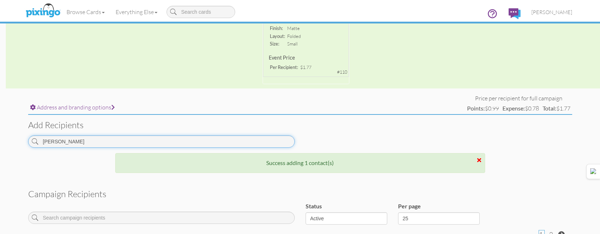
click at [211, 137] on input "[PERSON_NAME]" at bounding box center [161, 141] width 267 height 12
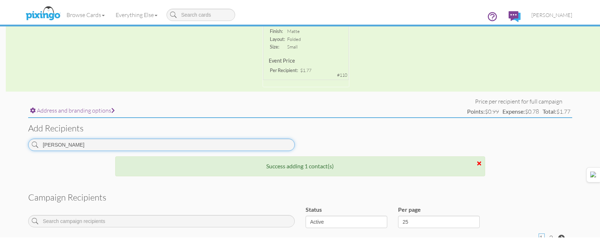
scroll to position [0, 0]
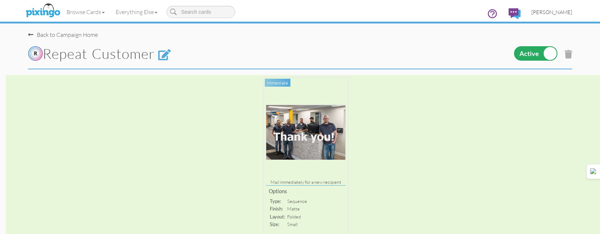
click at [567, 4] on link "[PERSON_NAME]" at bounding box center [552, 12] width 52 height 18
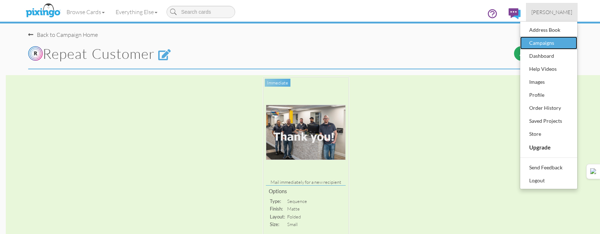
click at [556, 46] on div "Campaigns" at bounding box center [548, 43] width 43 height 11
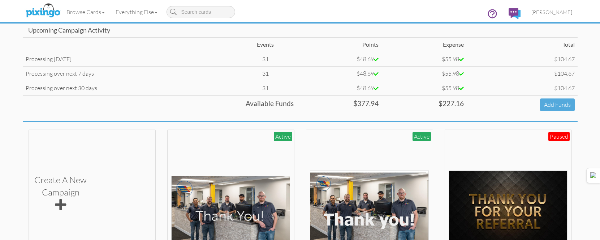
scroll to position [145, 0]
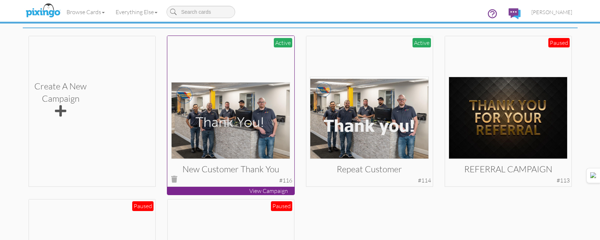
click at [224, 119] on img at bounding box center [230, 120] width 119 height 77
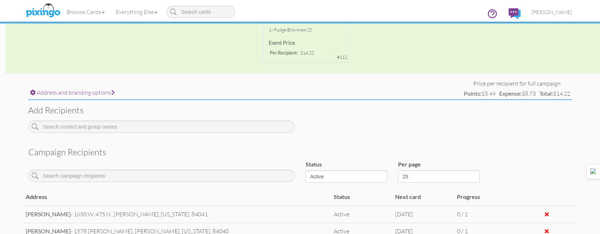
scroll to position [279, 0]
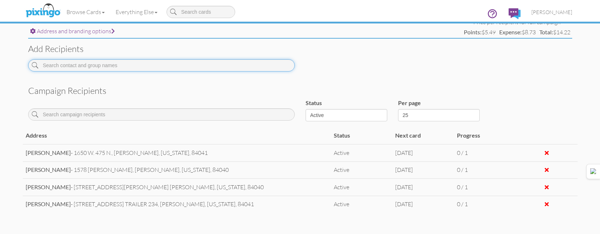
click at [220, 66] on input at bounding box center [161, 65] width 267 height 12
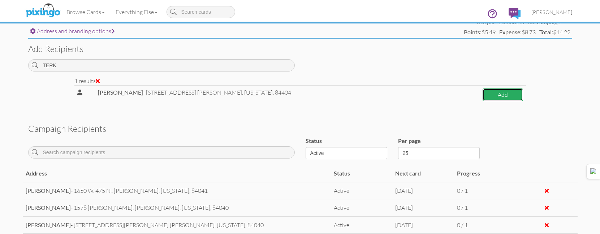
click at [509, 94] on button "Add" at bounding box center [503, 95] width 40 height 13
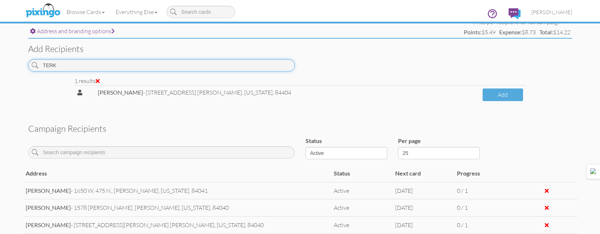
click at [207, 63] on input "TERK" at bounding box center [161, 65] width 267 height 12
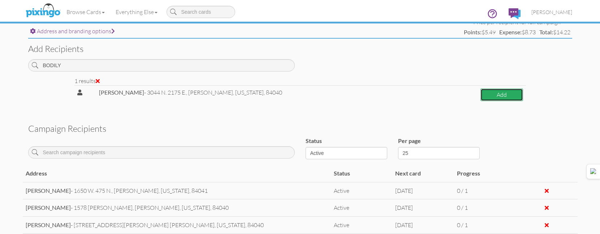
click at [495, 94] on button "Add" at bounding box center [502, 95] width 42 height 13
click at [504, 93] on button "Add" at bounding box center [502, 95] width 42 height 13
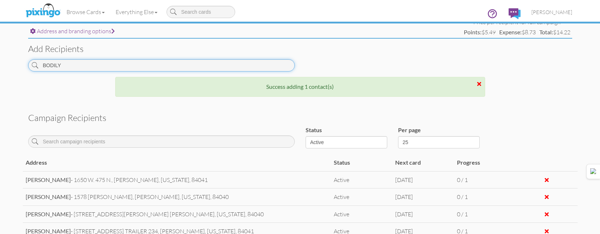
click at [168, 66] on input "BODILY" at bounding box center [161, 65] width 267 height 12
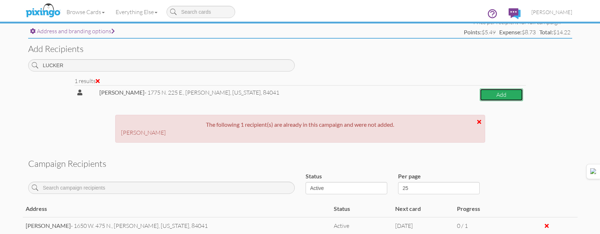
click at [484, 96] on button "Add" at bounding box center [501, 95] width 43 height 13
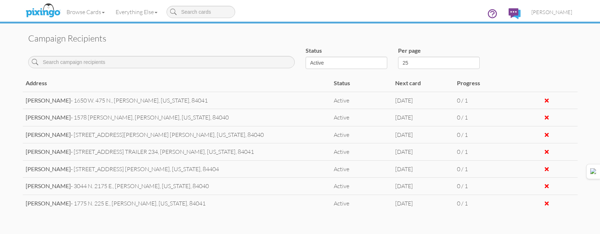
scroll to position [315, 0]
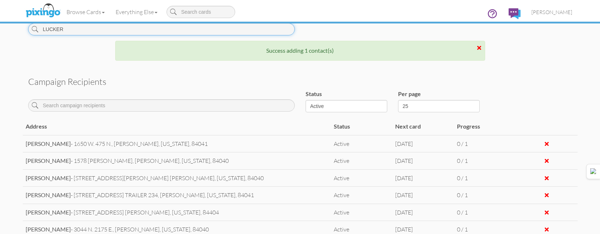
click at [122, 33] on input "LUCKER" at bounding box center [161, 29] width 267 height 12
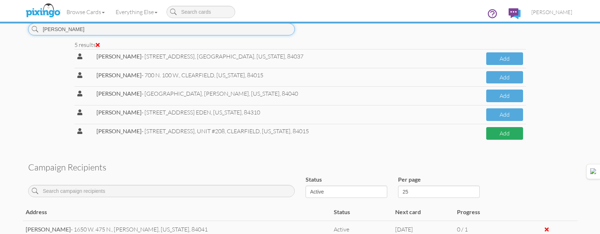
type input "[PERSON_NAME]"
click at [494, 135] on button "Add" at bounding box center [504, 133] width 37 height 13
